Goal: Task Accomplishment & Management: Manage account settings

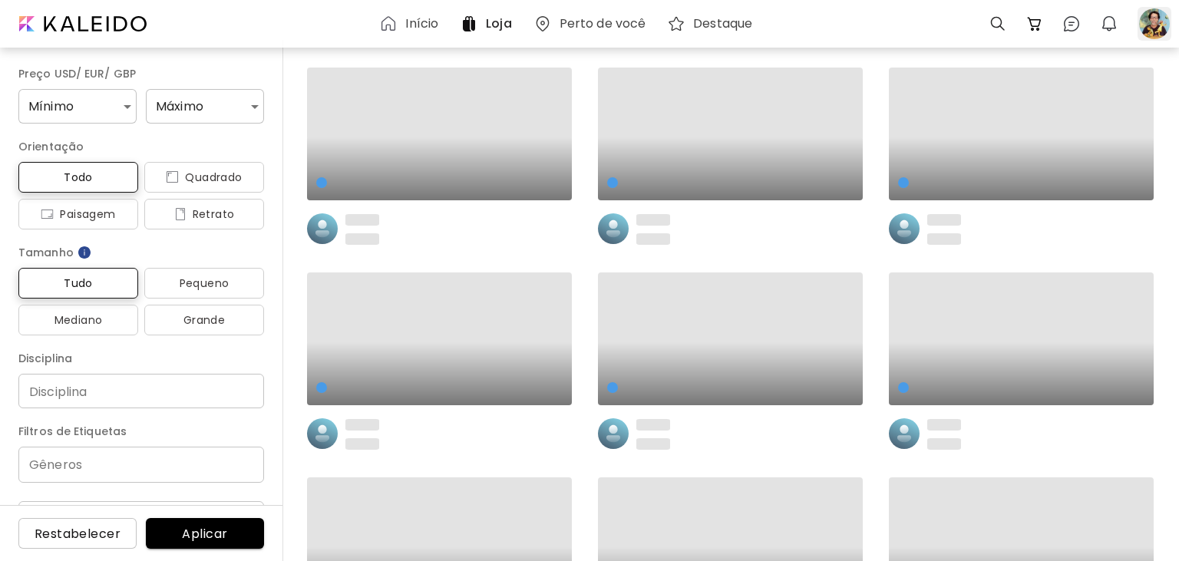
click at [1160, 26] on div at bounding box center [1154, 24] width 34 height 34
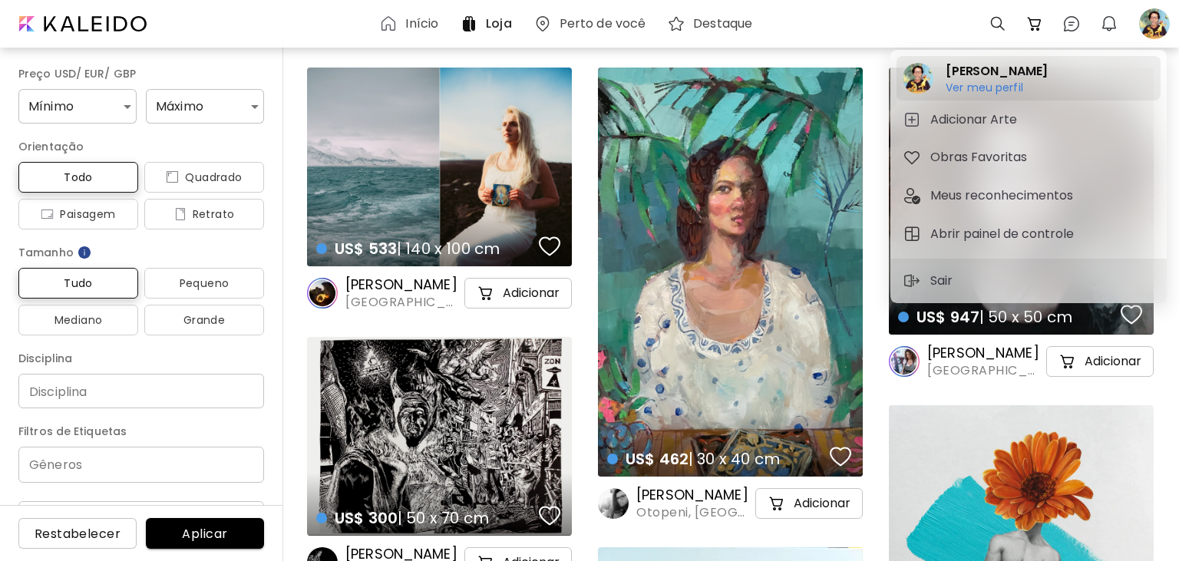
click at [989, 87] on h6 "Ver meu perfil" at bounding box center [996, 88] width 102 height 14
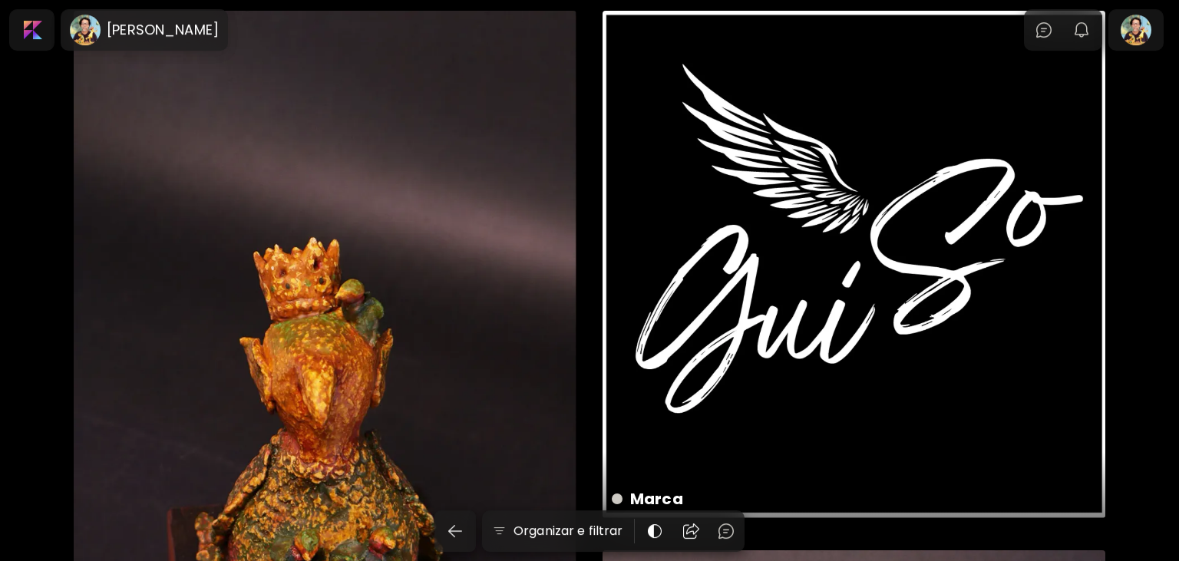
scroll to position [81, 0]
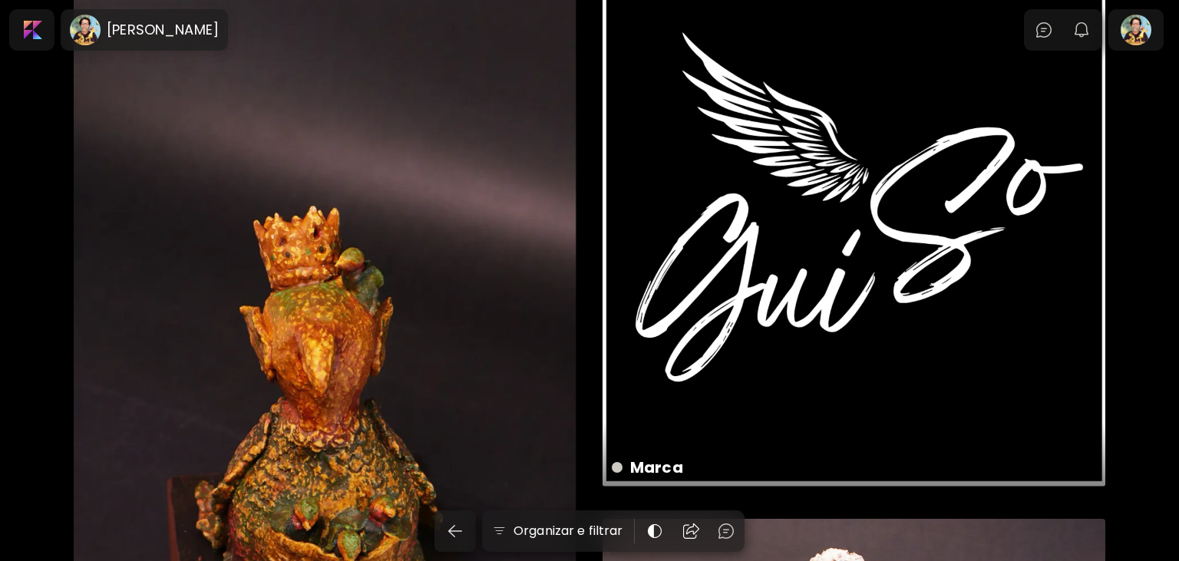
click at [327, 348] on div "Pássaro Rei US$ 200 | 15 x 25 cm" at bounding box center [325, 427] width 503 height 896
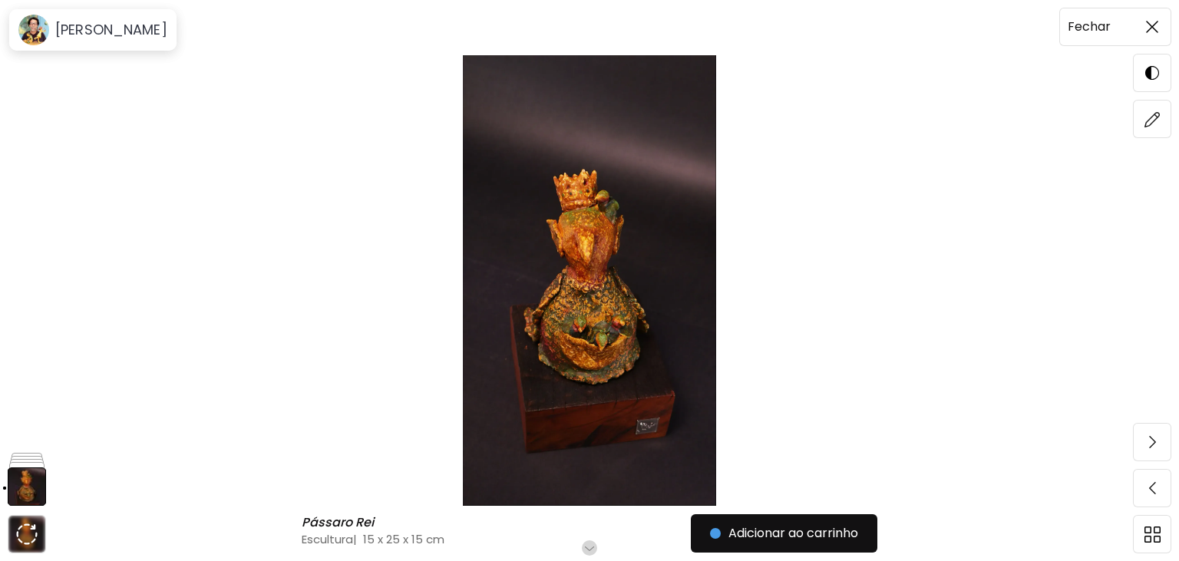
click at [1147, 28] on img at bounding box center [1152, 27] width 12 height 12
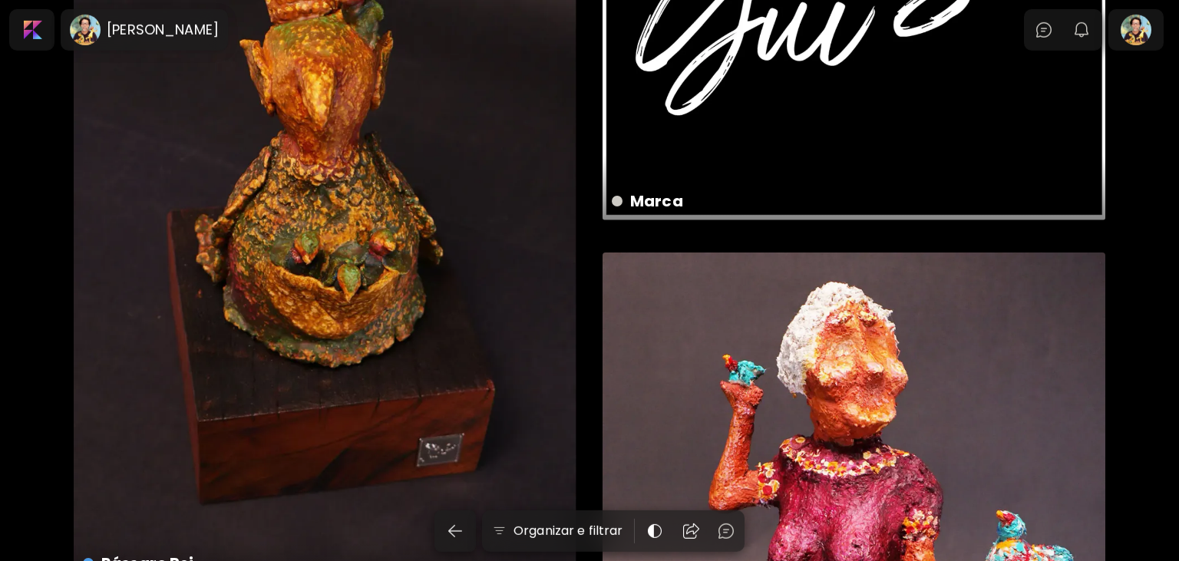
scroll to position [324, 0]
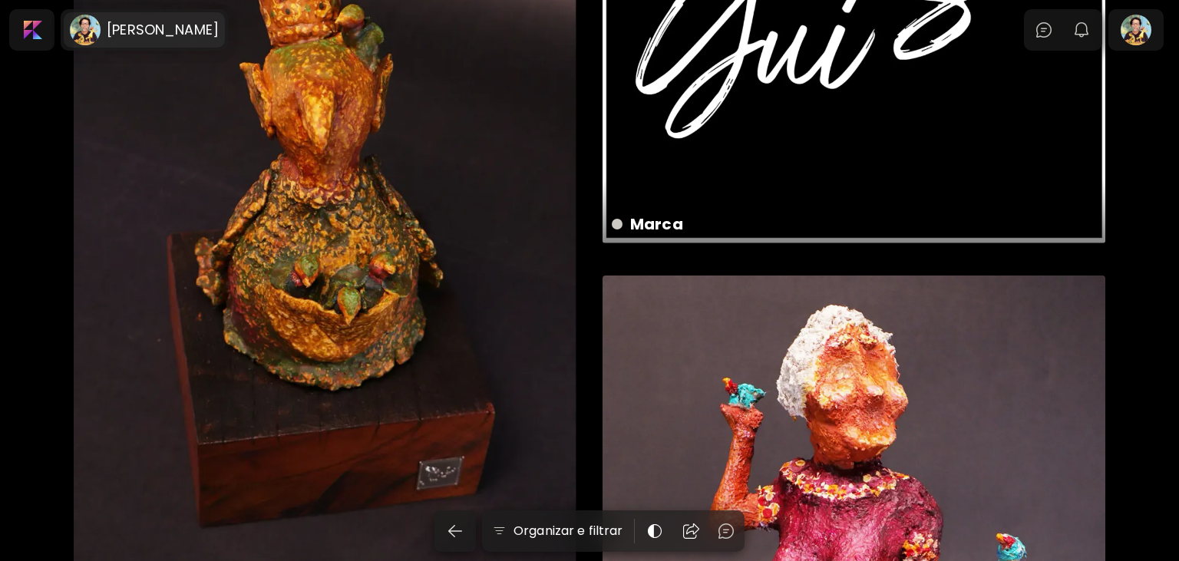
click at [150, 32] on h6 "[PERSON_NAME]" at bounding box center [163, 30] width 112 height 18
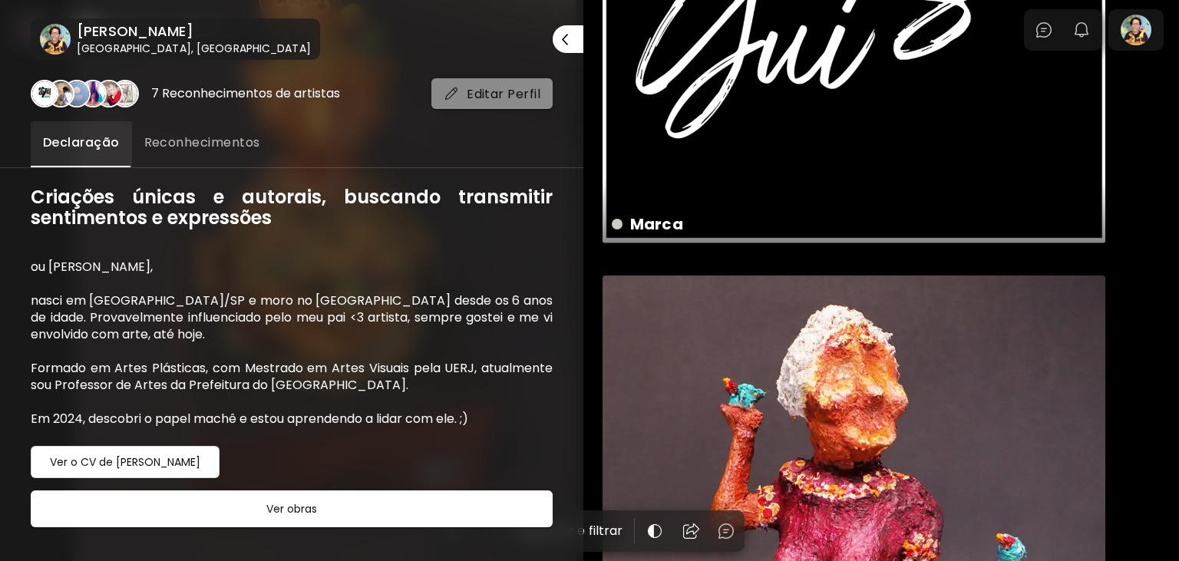
click at [511, 93] on span "Editar Perfil" at bounding box center [492, 94] width 97 height 16
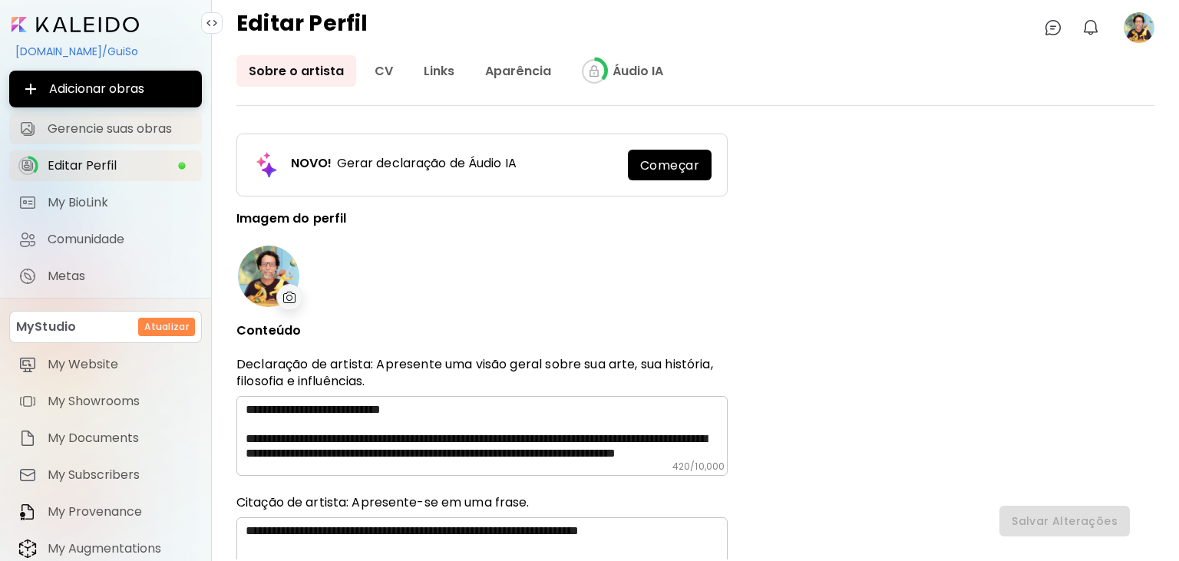
type input "******"
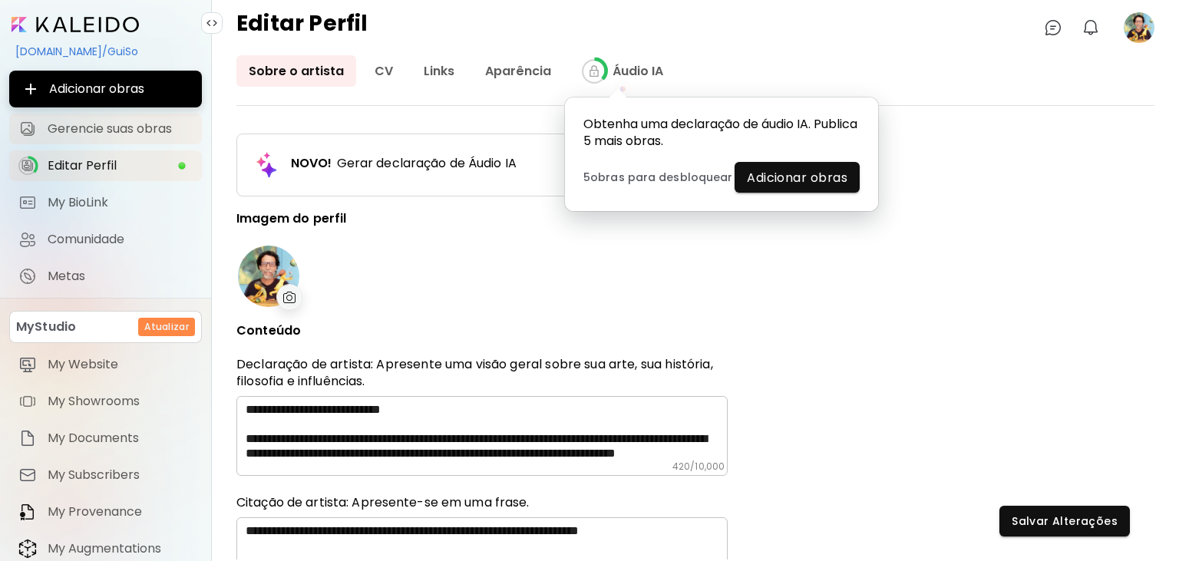
type input "**********"
click at [102, 134] on span "Gerencie suas obras" at bounding box center [120, 128] width 145 height 15
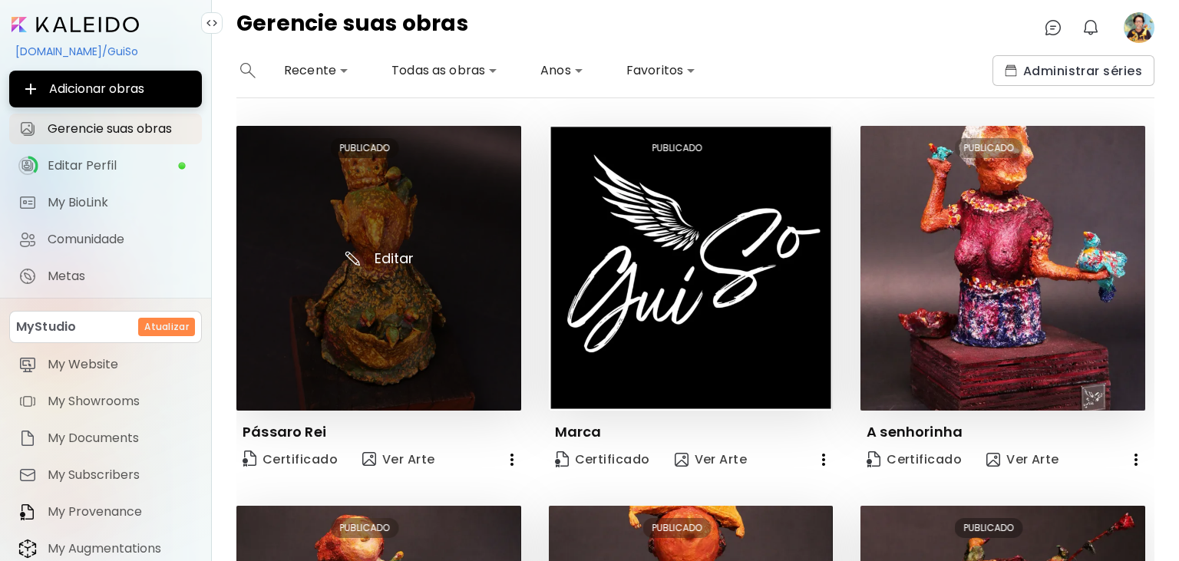
click at [385, 259] on img at bounding box center [378, 268] width 285 height 285
